Goal: Transaction & Acquisition: Purchase product/service

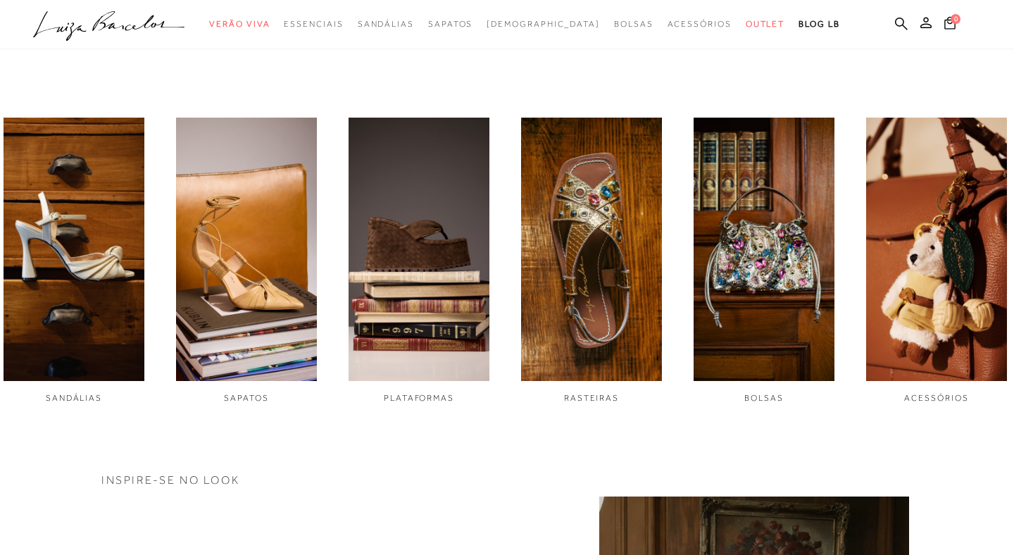
scroll to position [235, 0]
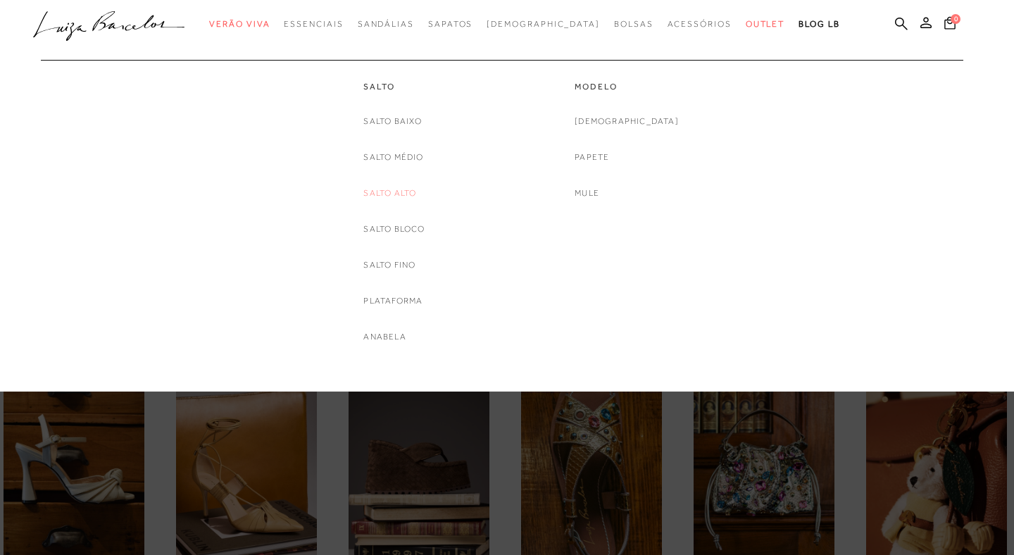
click at [402, 199] on link "Salto Alto" at bounding box center [390, 193] width 53 height 15
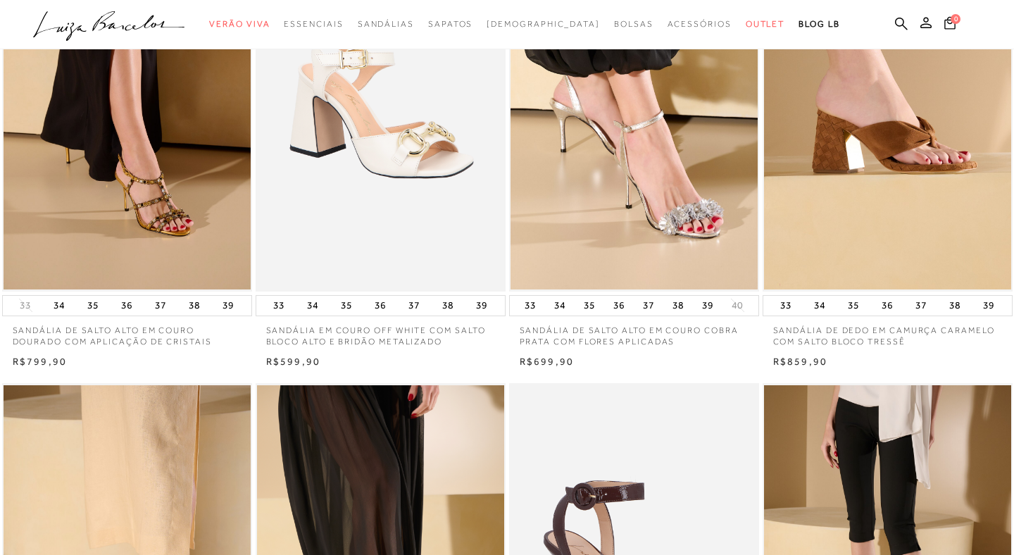
scroll to position [675, 0]
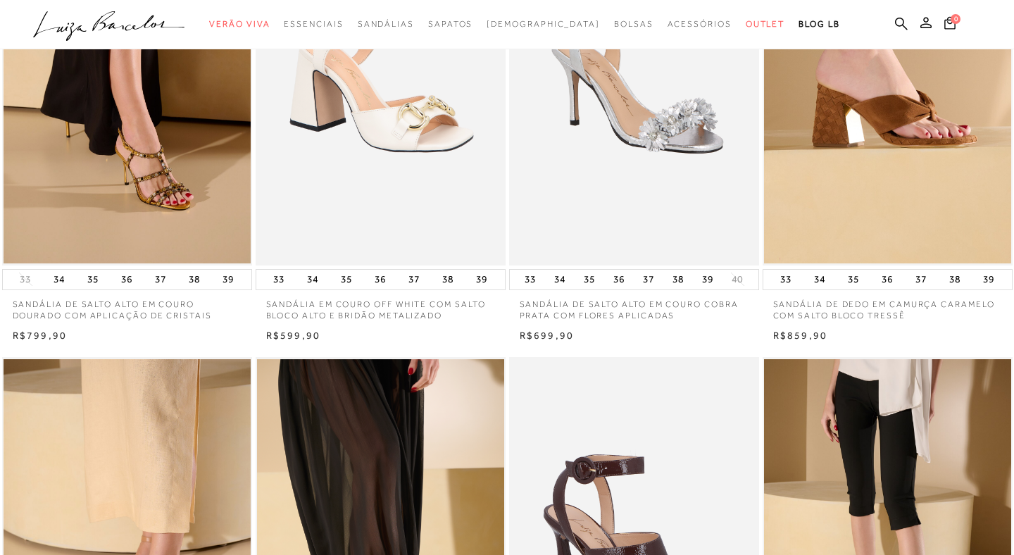
click at [727, 147] on img at bounding box center [635, 77] width 249 height 375
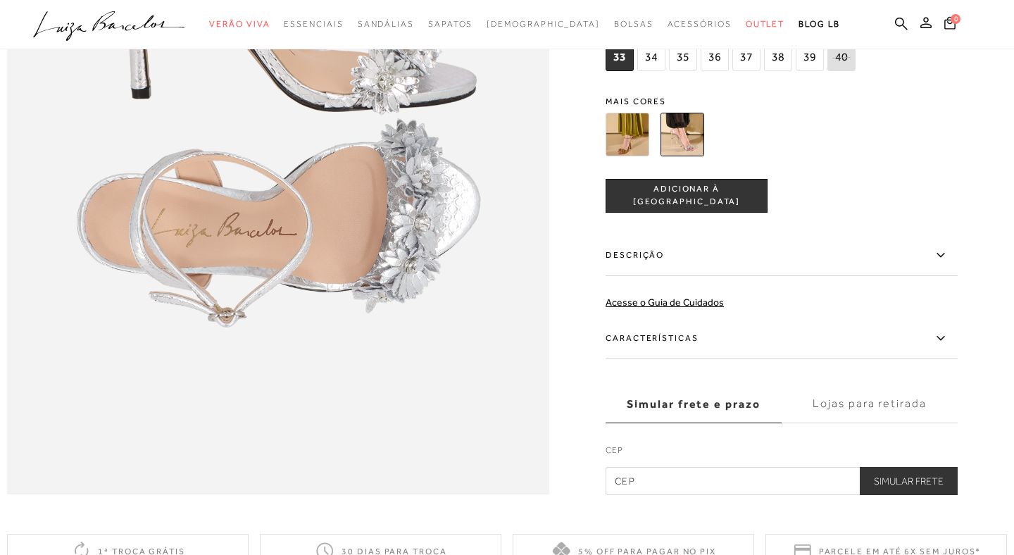
scroll to position [1102, 0]
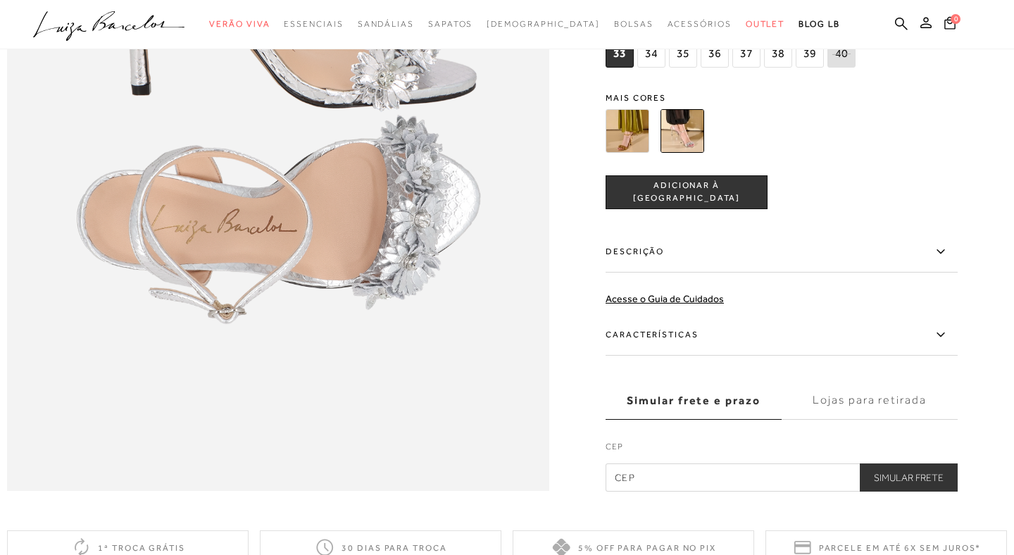
click at [681, 257] on label "Descrição" at bounding box center [782, 251] width 352 height 41
click at [0, 0] on input "Descrição" at bounding box center [0, 0] width 0 height 0
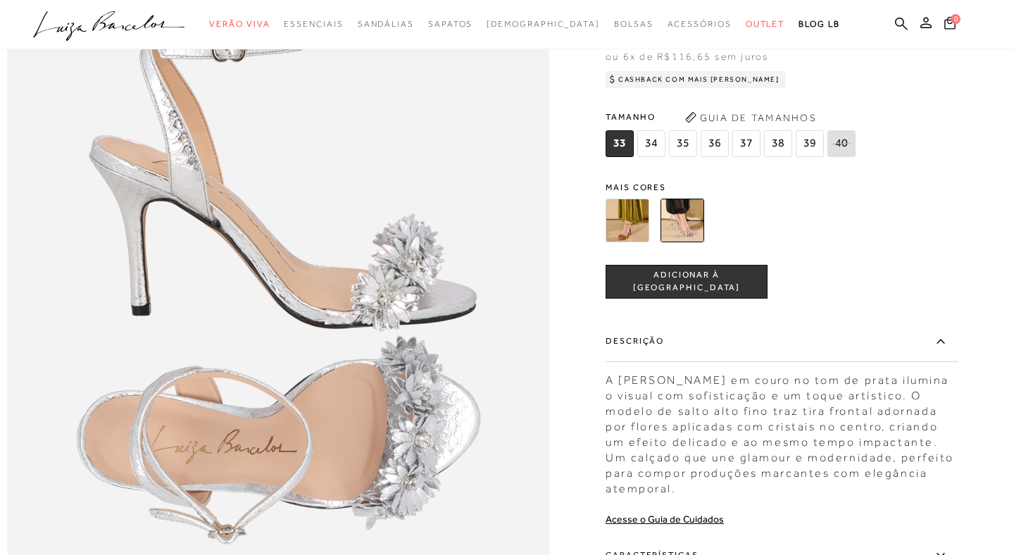
scroll to position [884, 0]
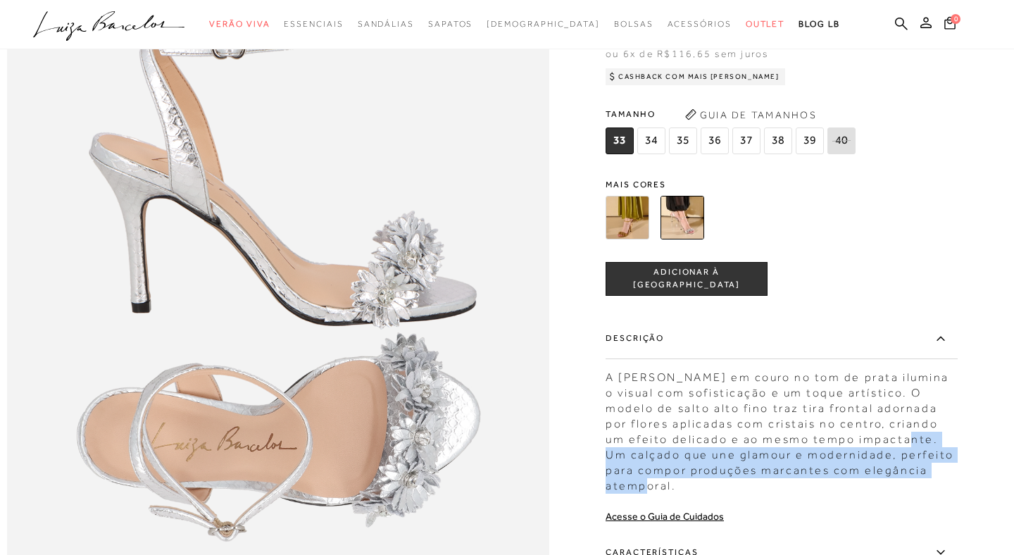
drag, startPoint x: 874, startPoint y: 456, endPoint x: 929, endPoint y: 486, distance: 63.4
click at [929, 485] on div "A [PERSON_NAME] em couro no tom de prata ilumina o visual com sofisticação e um…" at bounding box center [782, 427] width 352 height 131
copy div "Um calçado que une glamour e modernidade, perfeito para compor produções marcan…"
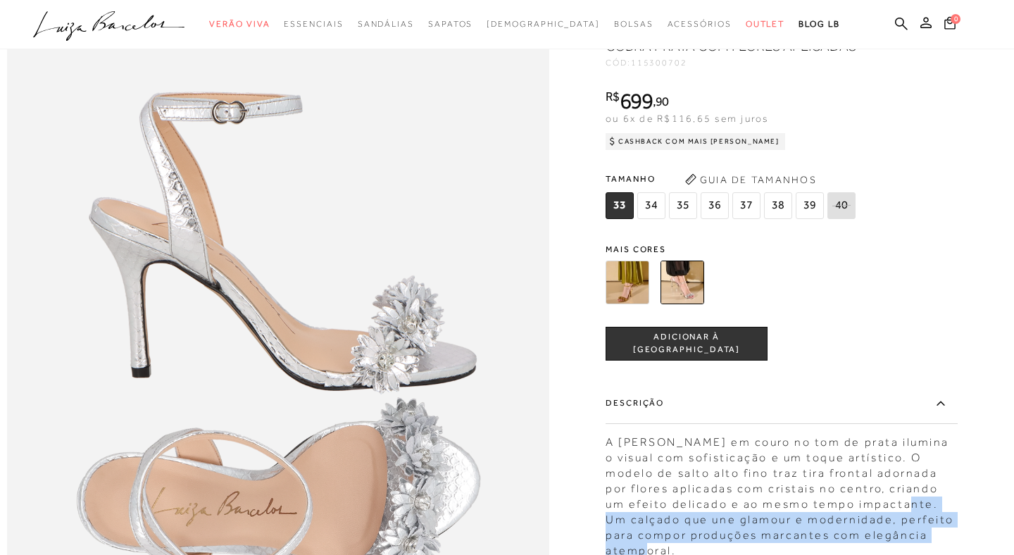
scroll to position [743, 0]
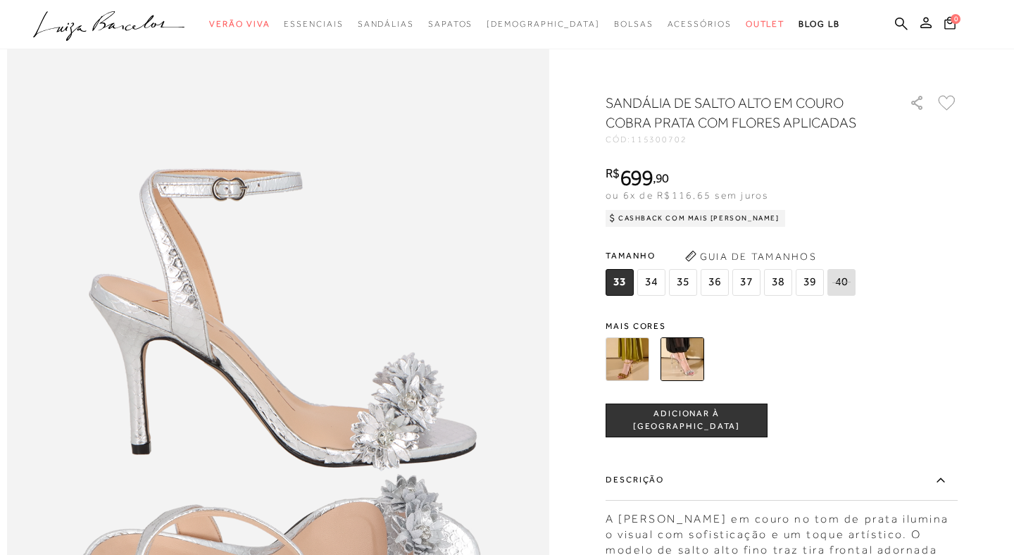
click at [643, 366] on img at bounding box center [628, 359] width 44 height 44
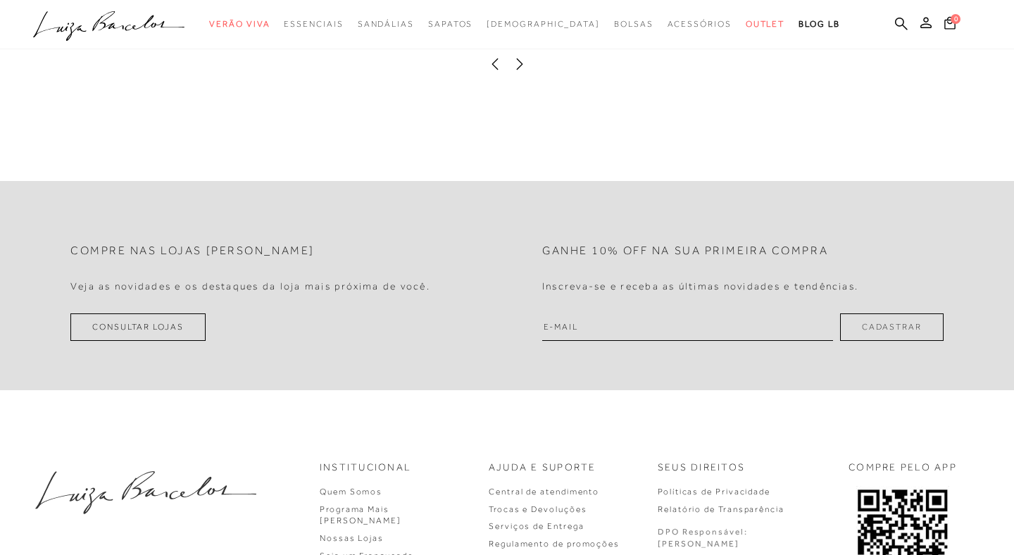
scroll to position [1856, 0]
click at [522, 59] on icon at bounding box center [519, 59] width 6 height 11
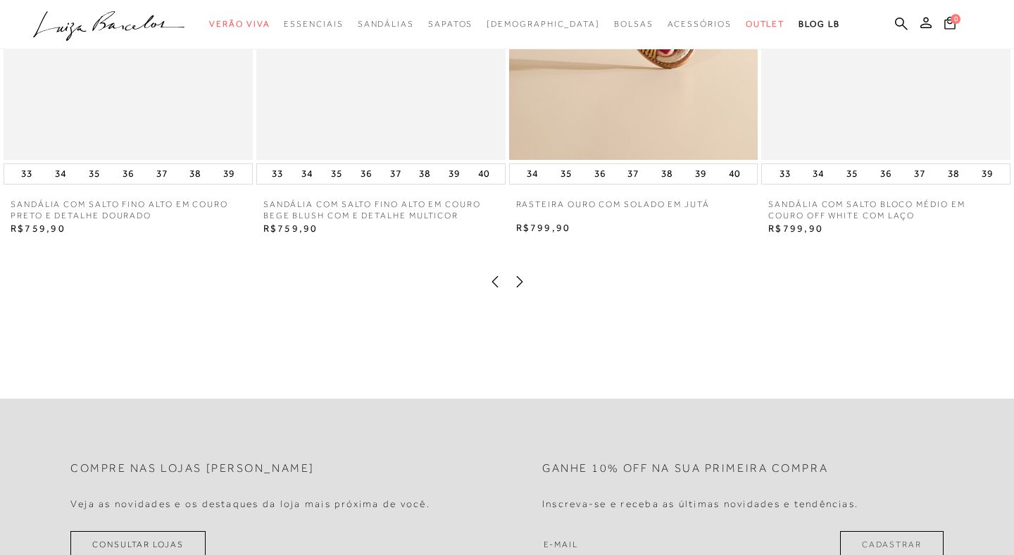
scroll to position [1656, 0]
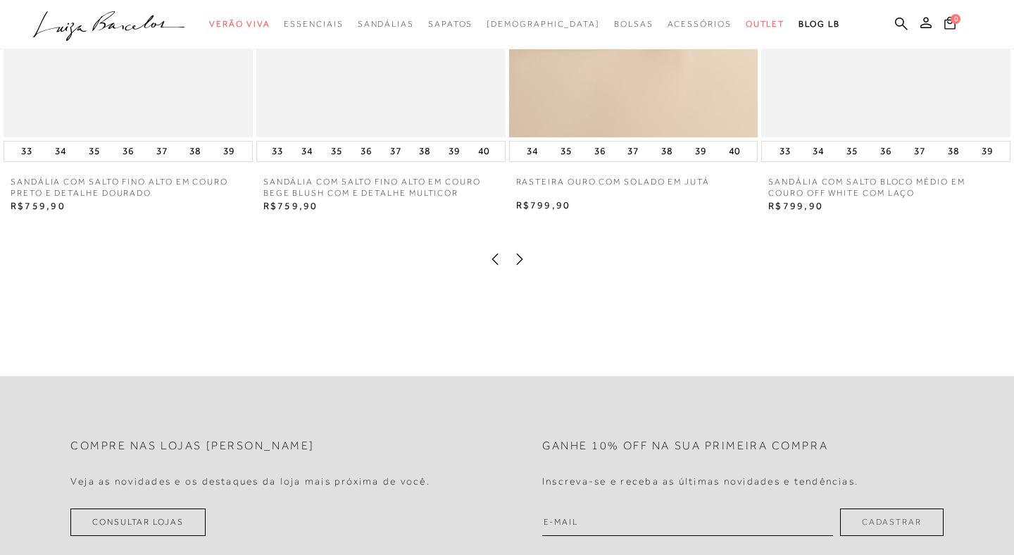
click at [521, 262] on icon at bounding box center [520, 259] width 14 height 14
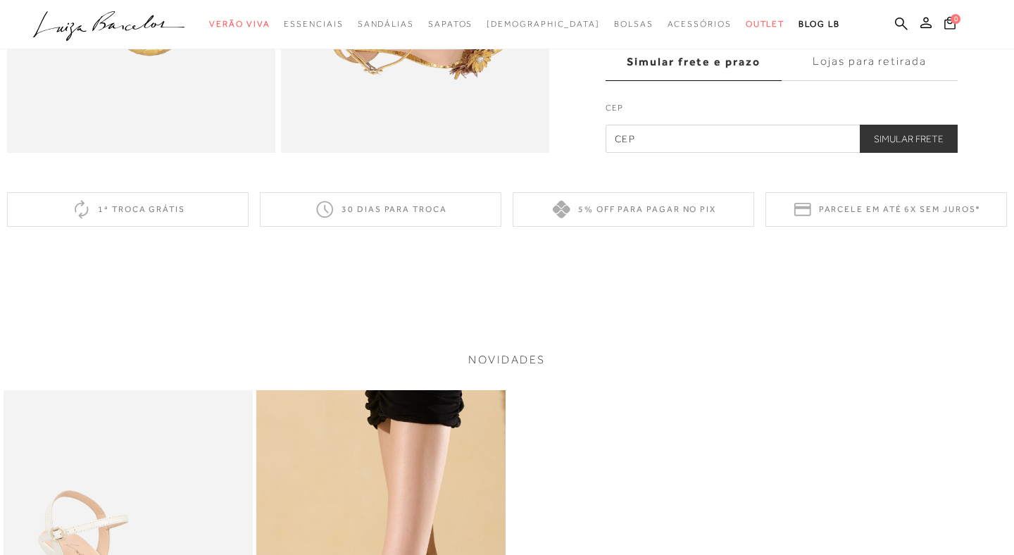
scroll to position [1033, 0]
